Goal: Check status: Check status

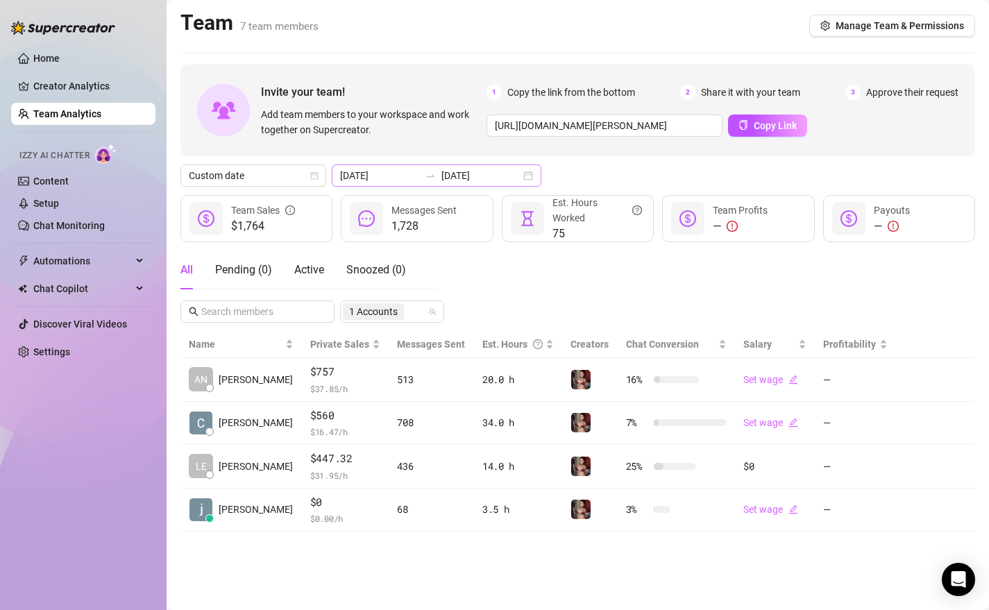
click at [500, 173] on div "[DATE] [DATE]" at bounding box center [437, 176] width 210 height 22
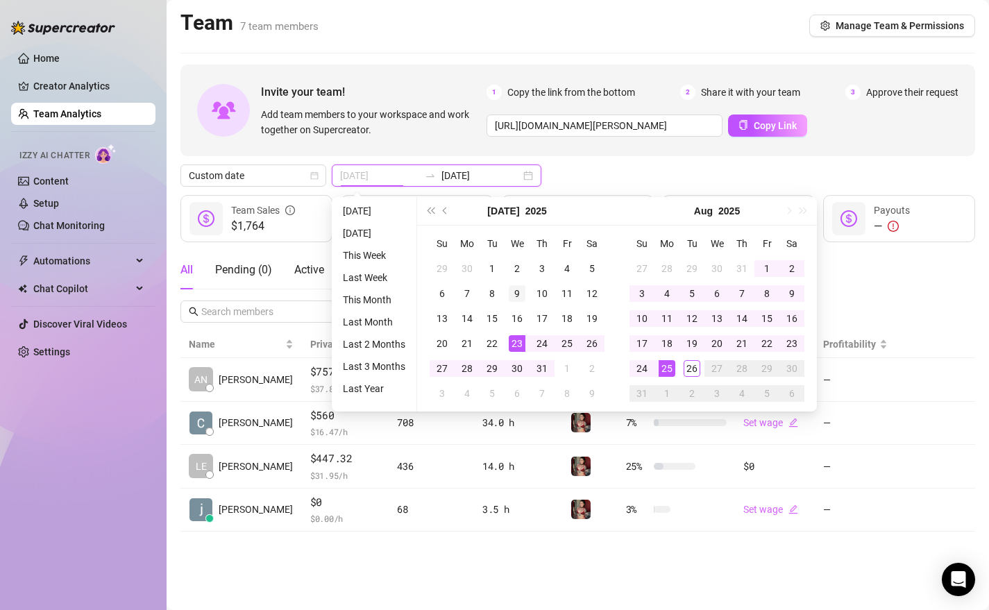
type input "[DATE]"
click at [522, 289] on div "9" at bounding box center [517, 293] width 17 height 17
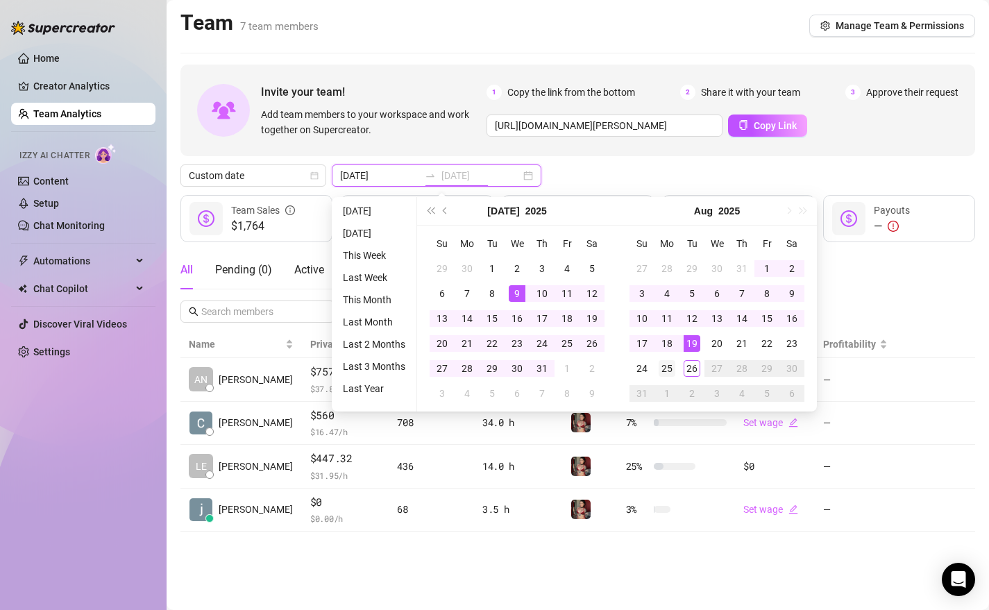
type input "[DATE]"
click at [667, 366] on div "25" at bounding box center [667, 368] width 17 height 17
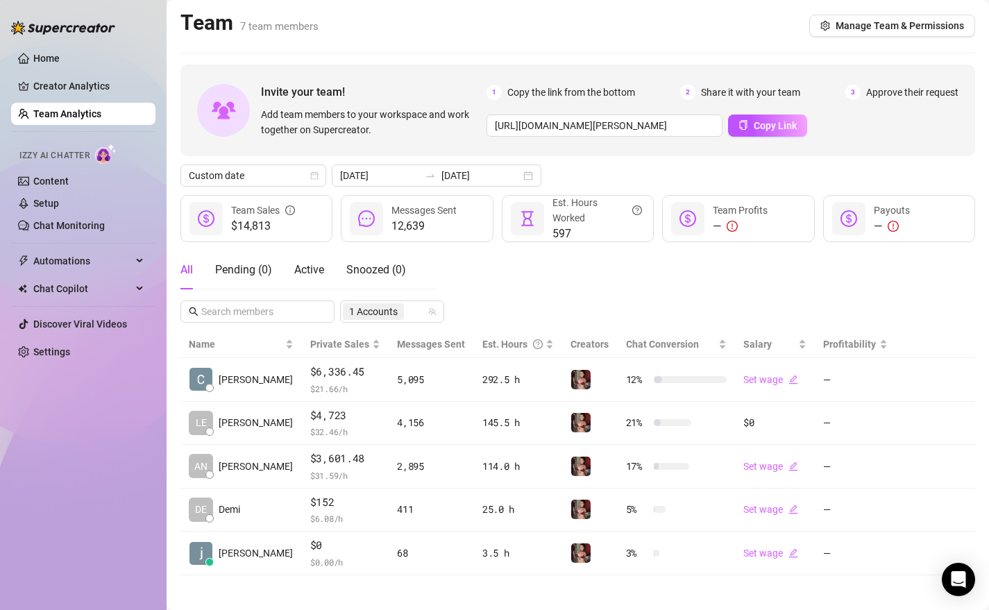
scroll to position [7, 0]
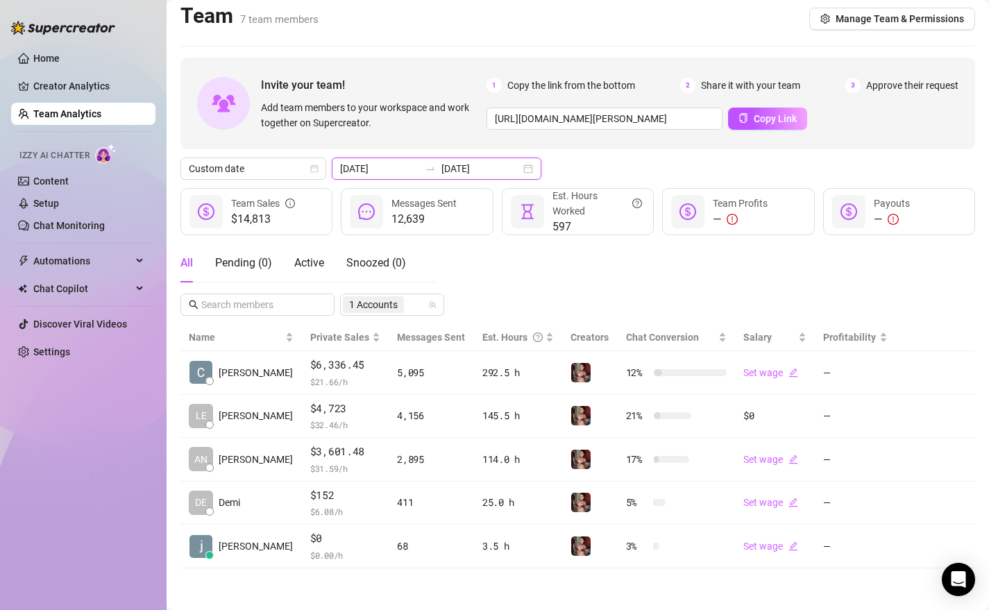
click at [393, 173] on input "[DATE]" at bounding box center [379, 168] width 79 height 15
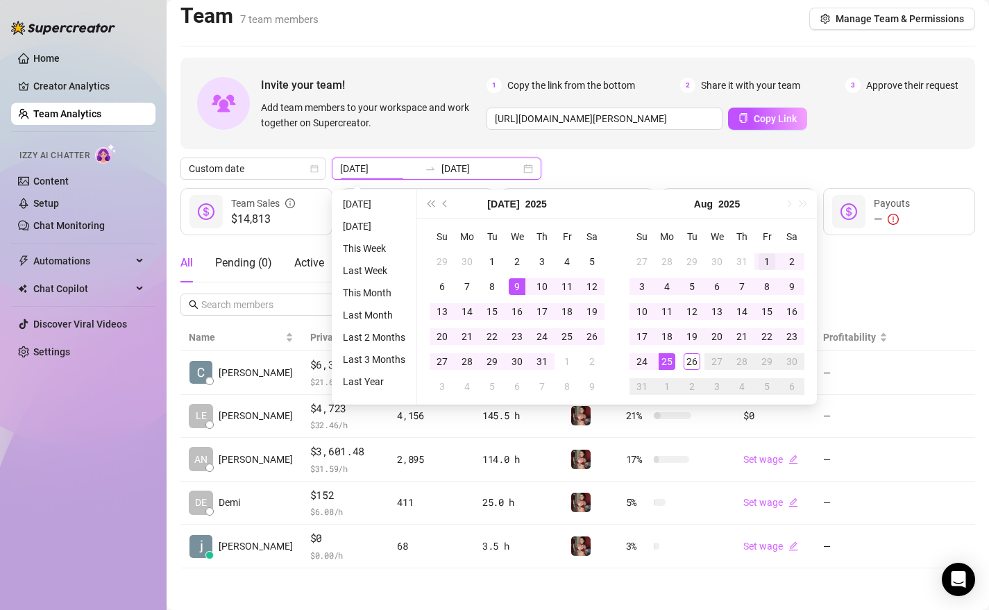
type input "[DATE]"
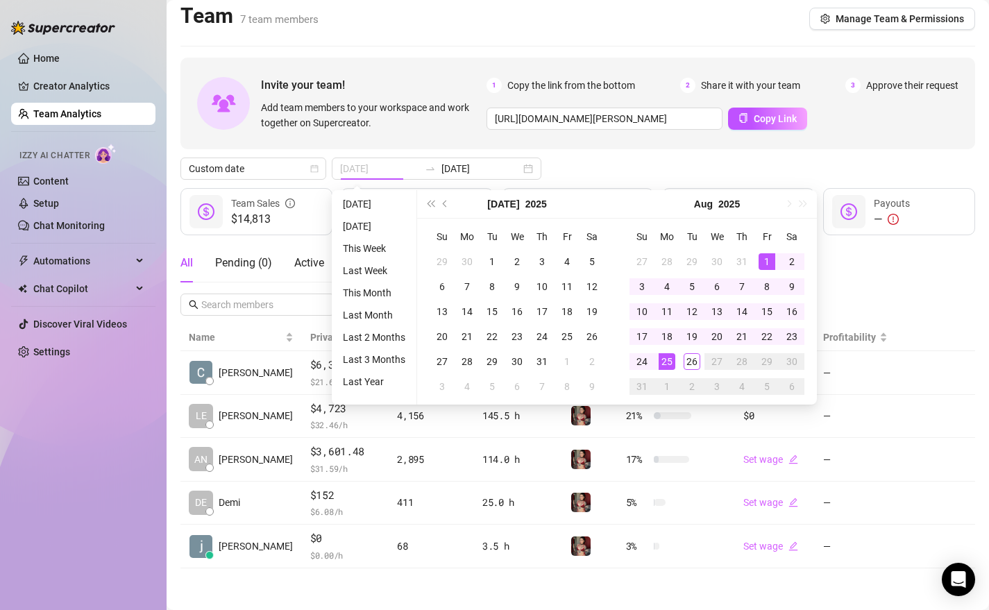
click at [766, 260] on div "1" at bounding box center [767, 261] width 17 height 17
type input "[DATE]"
click at [689, 356] on div "26" at bounding box center [692, 361] width 17 height 17
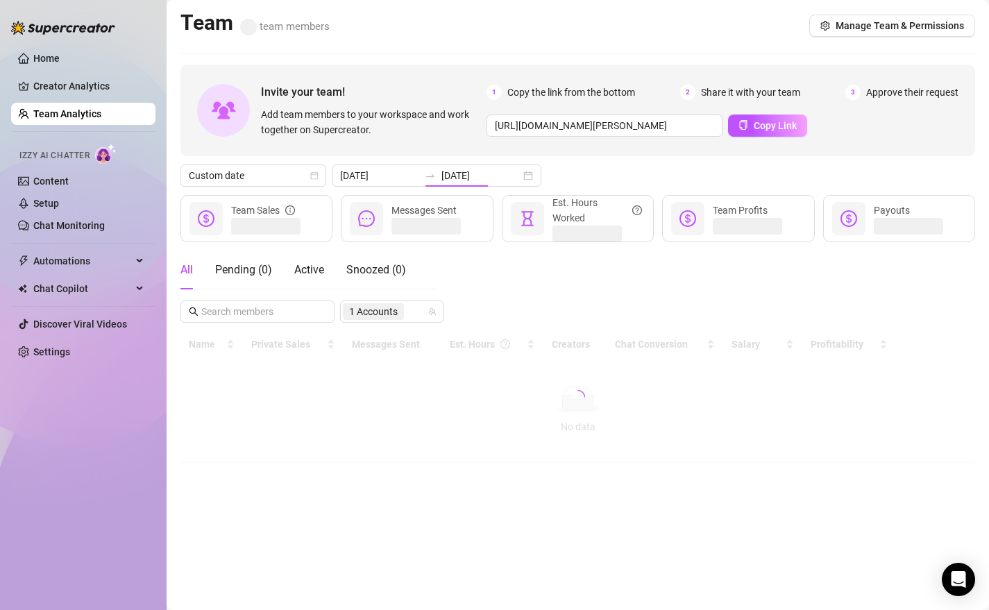
scroll to position [0, 0]
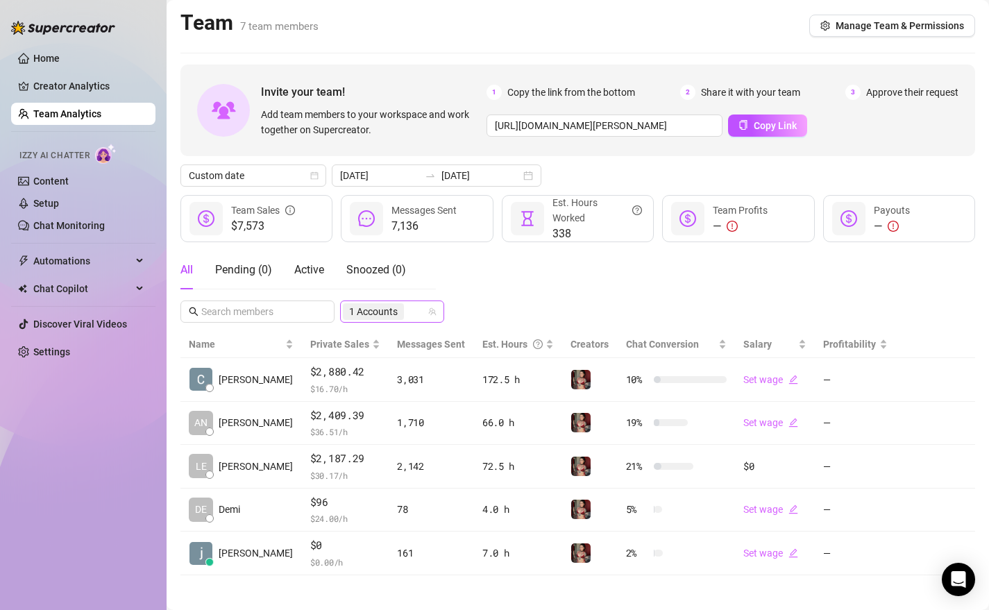
click at [417, 311] on div "1 Accounts" at bounding box center [385, 311] width 84 height 19
click at [369, 379] on span "Select tree node" at bounding box center [368, 379] width 11 height 11
click at [367, 401] on span "Select tree node" at bounding box center [368, 399] width 11 height 11
click at [509, 296] on div "All Pending ( 0 ) Active Snoozed ( 0 ) 1 Accounts" at bounding box center [577, 287] width 795 height 72
